Goal: Information Seeking & Learning: Find specific fact

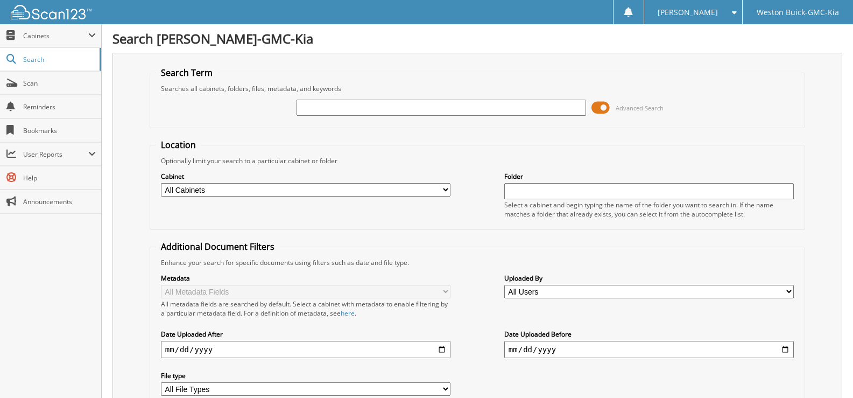
click at [312, 108] on input "text" at bounding box center [440, 108] width 289 height 16
type input "719166"
click at [226, 190] on select "All Cabinets ACCOUNTS PAYABLE DEAD DEALS PARTS INVOICE RESERVES SERVICE CONTRAC…" at bounding box center [305, 189] width 289 height 13
select select "4413"
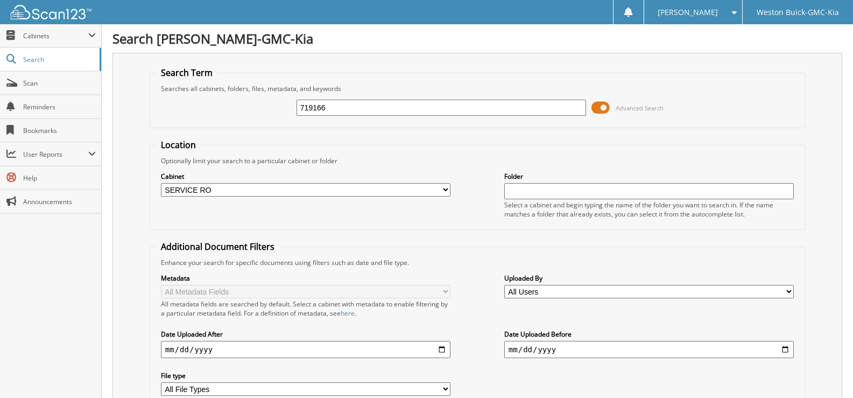
click at [161, 183] on select "All Cabinets ACCOUNTS PAYABLE DEAD DEALS PARTS INVOICE RESERVES SERVICE CONTRAC…" at bounding box center [305, 189] width 289 height 13
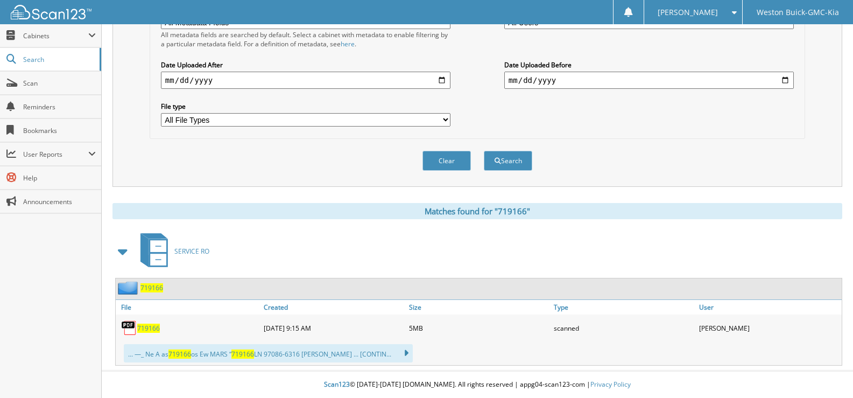
scroll to position [270, 0]
click at [516, 158] on button "Search" at bounding box center [508, 161] width 48 height 20
click at [151, 327] on span "719166" at bounding box center [148, 327] width 23 height 9
click at [437, 164] on button "Clear" at bounding box center [446, 161] width 48 height 20
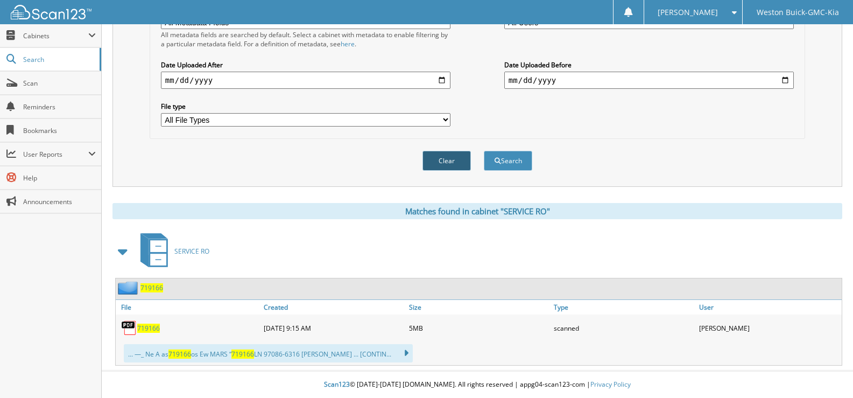
select select
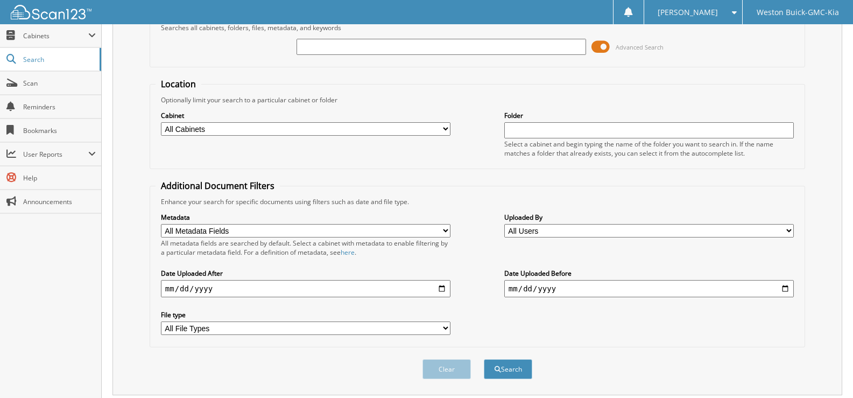
scroll to position [0, 0]
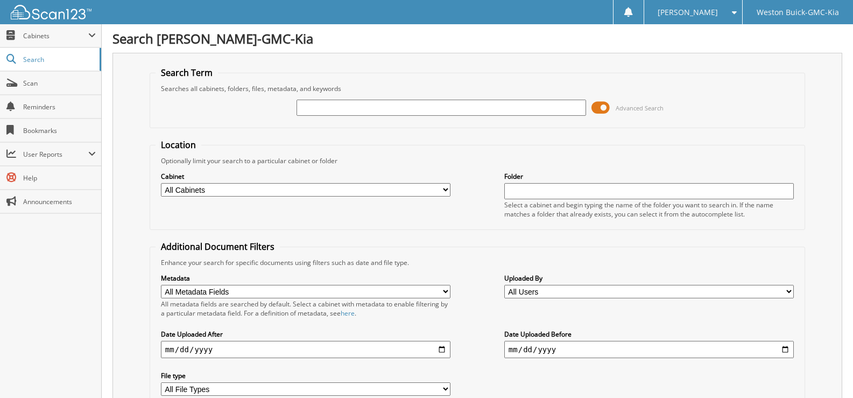
click at [327, 106] on input "text" at bounding box center [440, 108] width 289 height 16
type input "719439"
click at [443, 187] on select "All Cabinets ACCOUNTS PAYABLE DEAD DEALS PARTS INVOICE RESERVES SERVICE CONTRAC…" at bounding box center [305, 189] width 289 height 13
select select "4413"
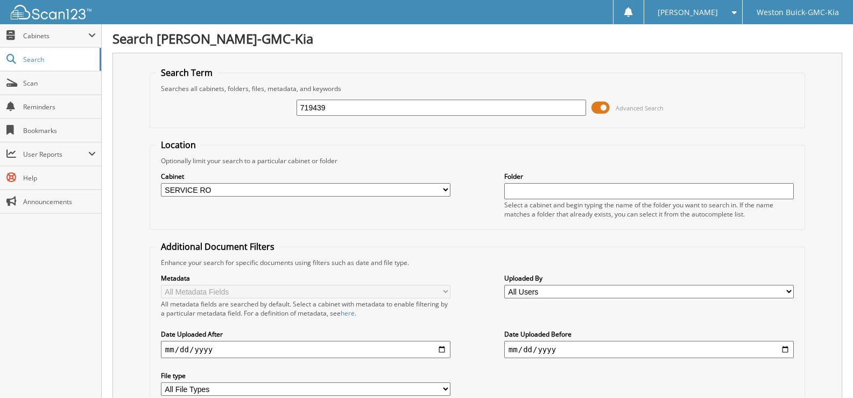
click at [161, 183] on select "All Cabinets ACCOUNTS PAYABLE DEAD DEALS PARTS INVOICE RESERVES SERVICE CONTRAC…" at bounding box center [305, 189] width 289 height 13
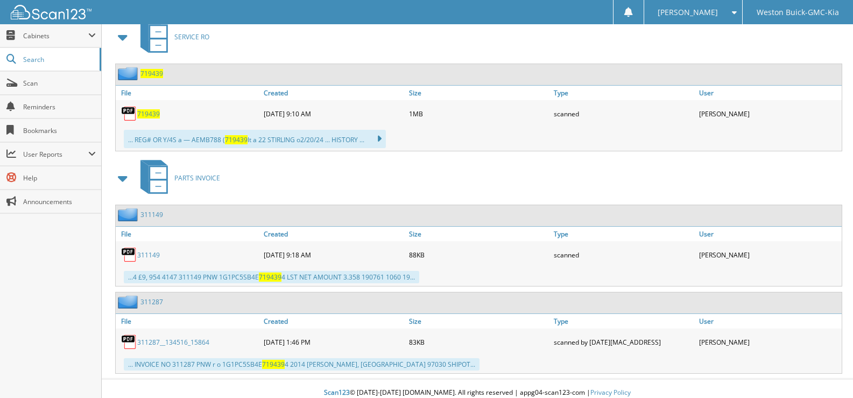
scroll to position [484, 0]
click at [153, 115] on span "719439" at bounding box center [148, 112] width 23 height 9
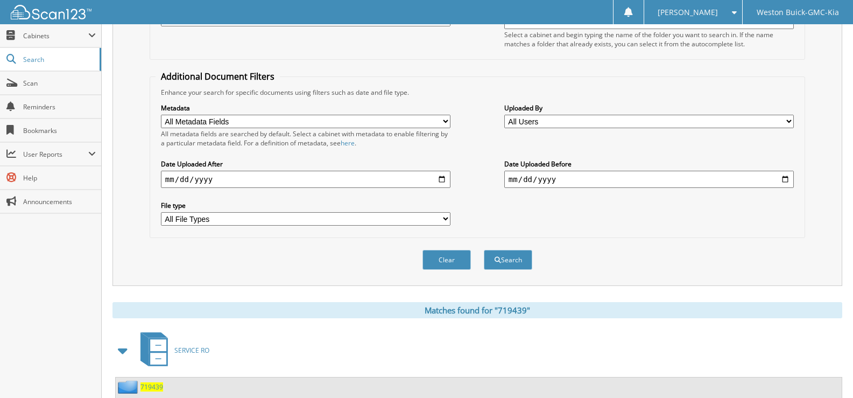
scroll to position [169, 0]
click at [456, 259] on button "Clear" at bounding box center [446, 261] width 48 height 20
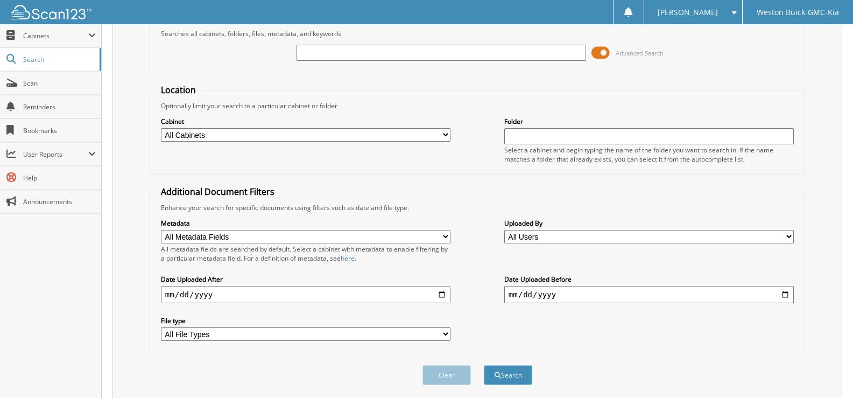
scroll to position [37, 0]
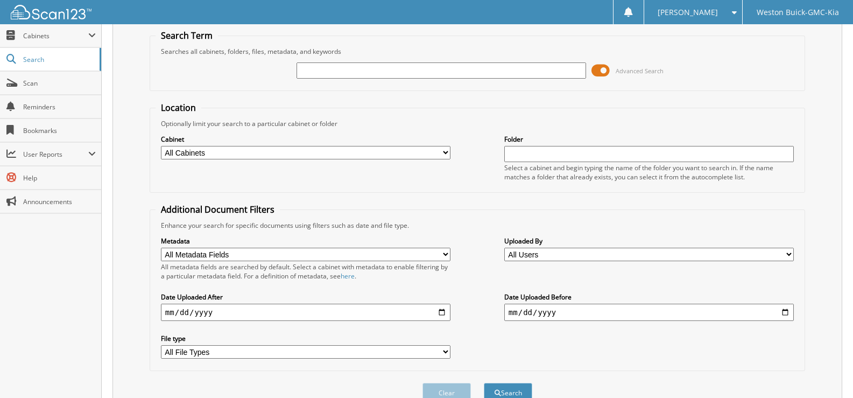
click at [439, 153] on select "All Cabinets ACCOUNTS PAYABLE DEAD DEALS PARTS INVOICE RESERVES SERVICE CONTRAC…" at bounding box center [305, 152] width 289 height 13
select select "4413"
click at [161, 146] on select "All Cabinets ACCOUNTS PAYABLE DEAD DEALS PARTS INVOICE RESERVES SERVICE CONTRAC…" at bounding box center [305, 152] width 289 height 13
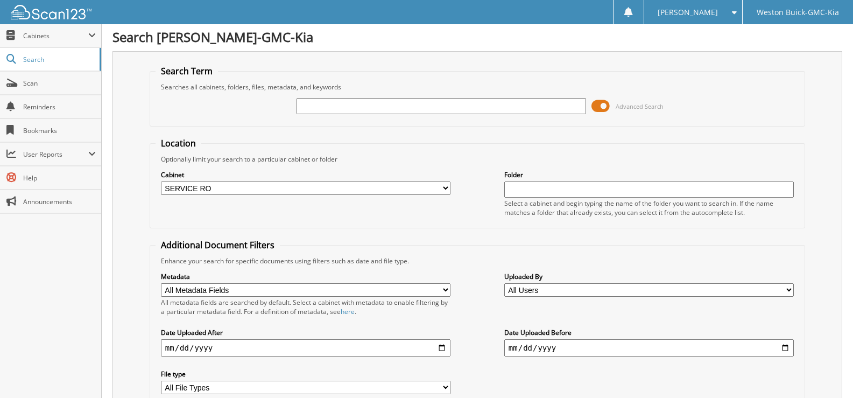
scroll to position [0, 0]
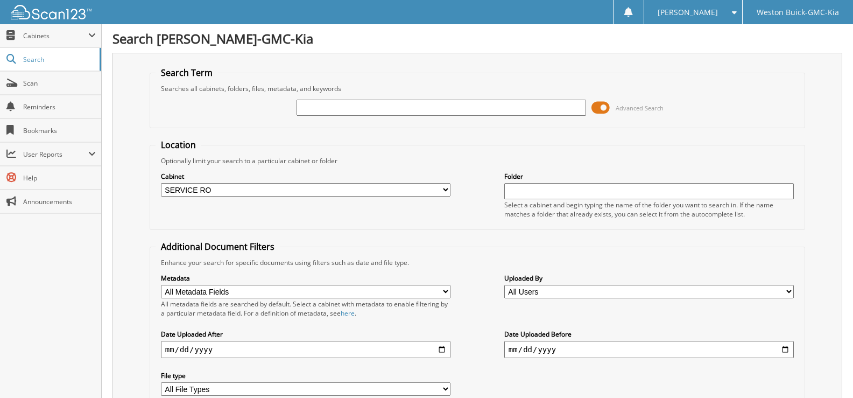
click at [299, 108] on input "text" at bounding box center [440, 108] width 289 height 16
click at [309, 110] on input "text" at bounding box center [440, 108] width 289 height 16
type input "719479"
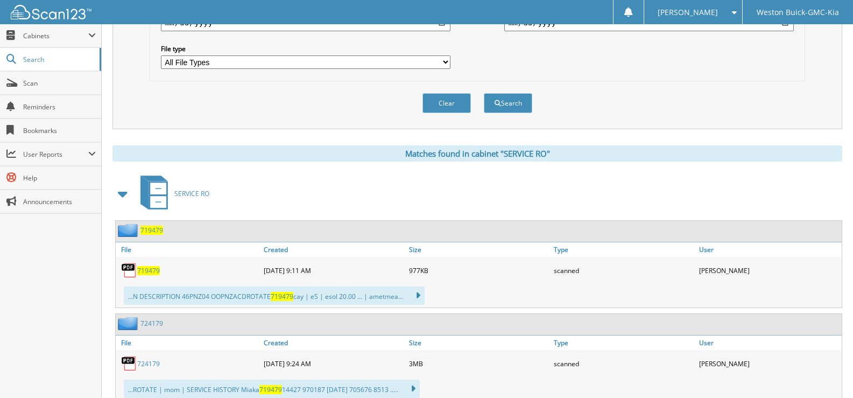
scroll to position [363, 0]
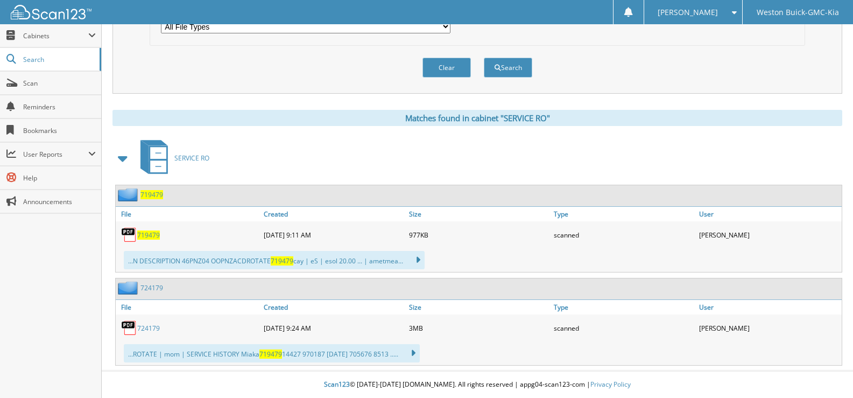
click at [146, 230] on span "719479" at bounding box center [148, 234] width 23 height 9
click at [448, 65] on button "Clear" at bounding box center [446, 68] width 48 height 20
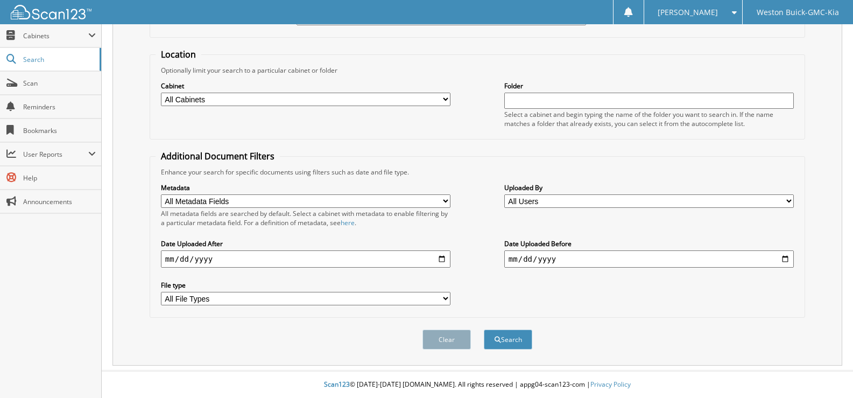
scroll to position [91, 0]
click at [220, 94] on select "All Cabinets ACCOUNTS PAYABLE DEAD DEALS PARTS INVOICE RESERVES SERVICE CONTRAC…" at bounding box center [305, 99] width 289 height 13
select select "4413"
click at [161, 93] on select "All Cabinets ACCOUNTS PAYABLE DEAD DEALS PARTS INVOICE RESERVES SERVICE CONTRAC…" at bounding box center [305, 99] width 289 height 13
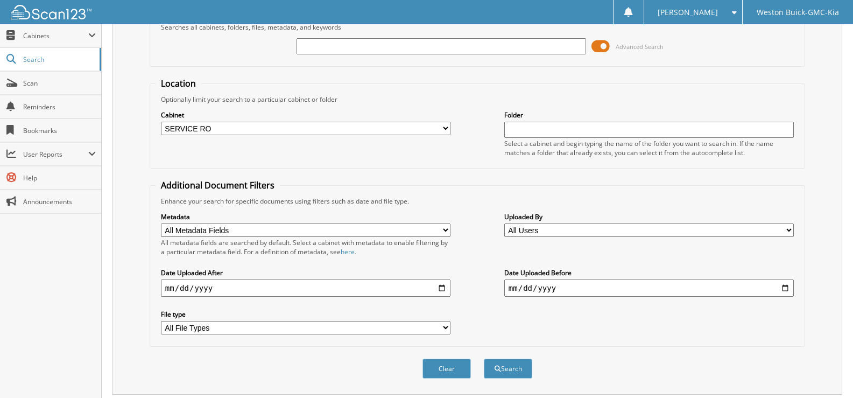
scroll to position [37, 0]
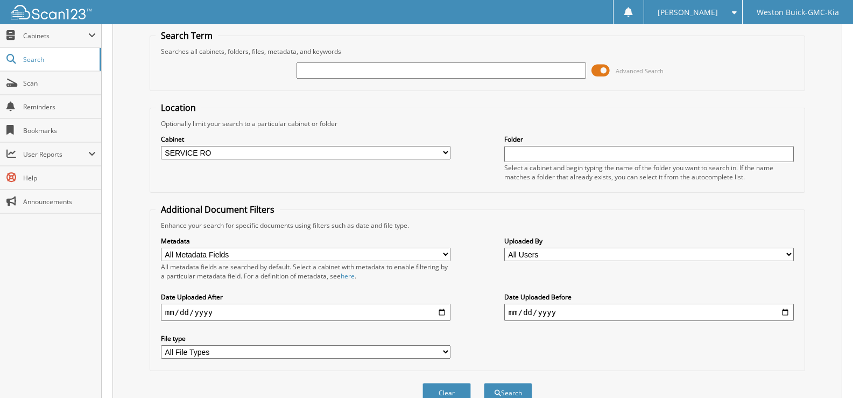
click at [330, 72] on input "text" at bounding box center [440, 70] width 289 height 16
click at [342, 73] on input "719427" at bounding box center [440, 70] width 289 height 16
type input "719427"
click at [514, 392] on button "Search" at bounding box center [508, 392] width 48 height 20
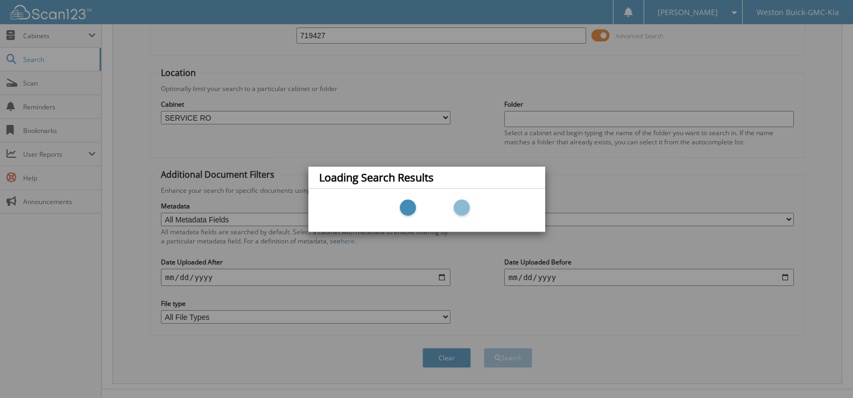
scroll to position [91, 0]
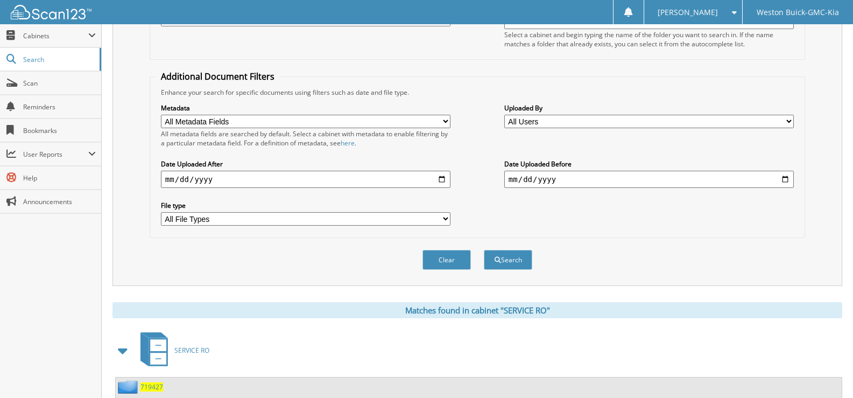
scroll to position [269, 0]
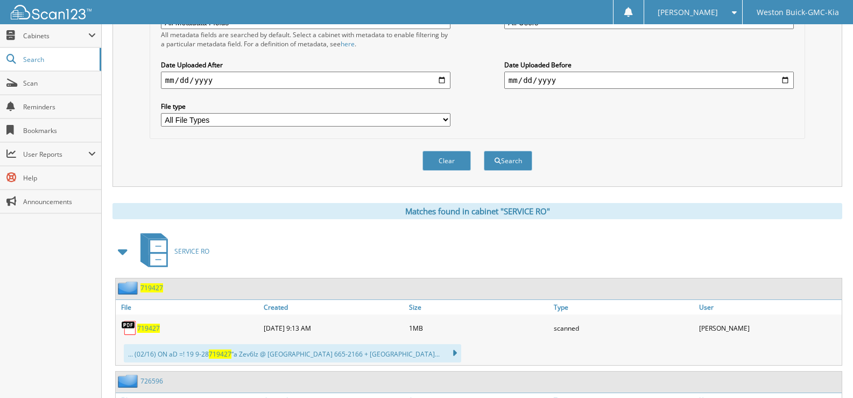
click at [147, 327] on span "719427" at bounding box center [148, 327] width 23 height 9
click at [442, 162] on button "Clear" at bounding box center [446, 161] width 48 height 20
select select
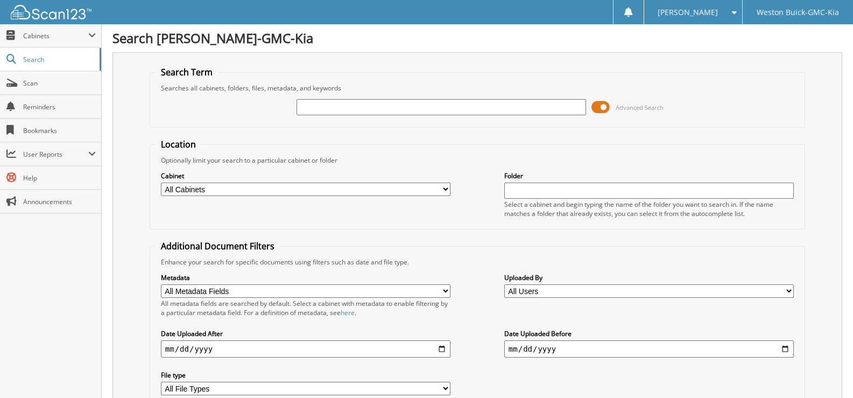
scroll to position [0, 0]
click at [330, 109] on input "text" at bounding box center [440, 108] width 289 height 16
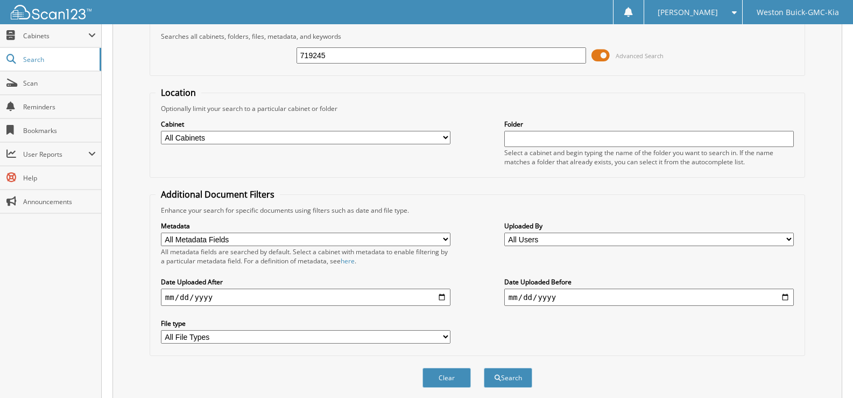
scroll to position [91, 0]
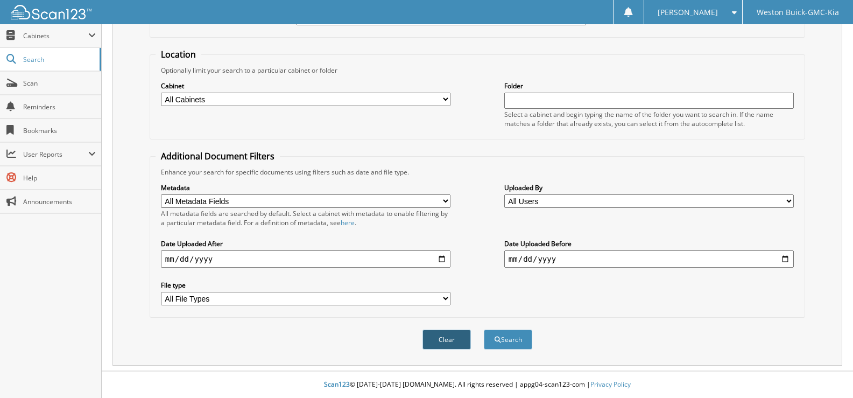
type input "719245"
click at [436, 335] on button "Clear" at bounding box center [446, 339] width 48 height 20
click at [30, 84] on span "Scan" at bounding box center [59, 83] width 73 height 9
